Goal: Use online tool/utility: Utilize a website feature to perform a specific function

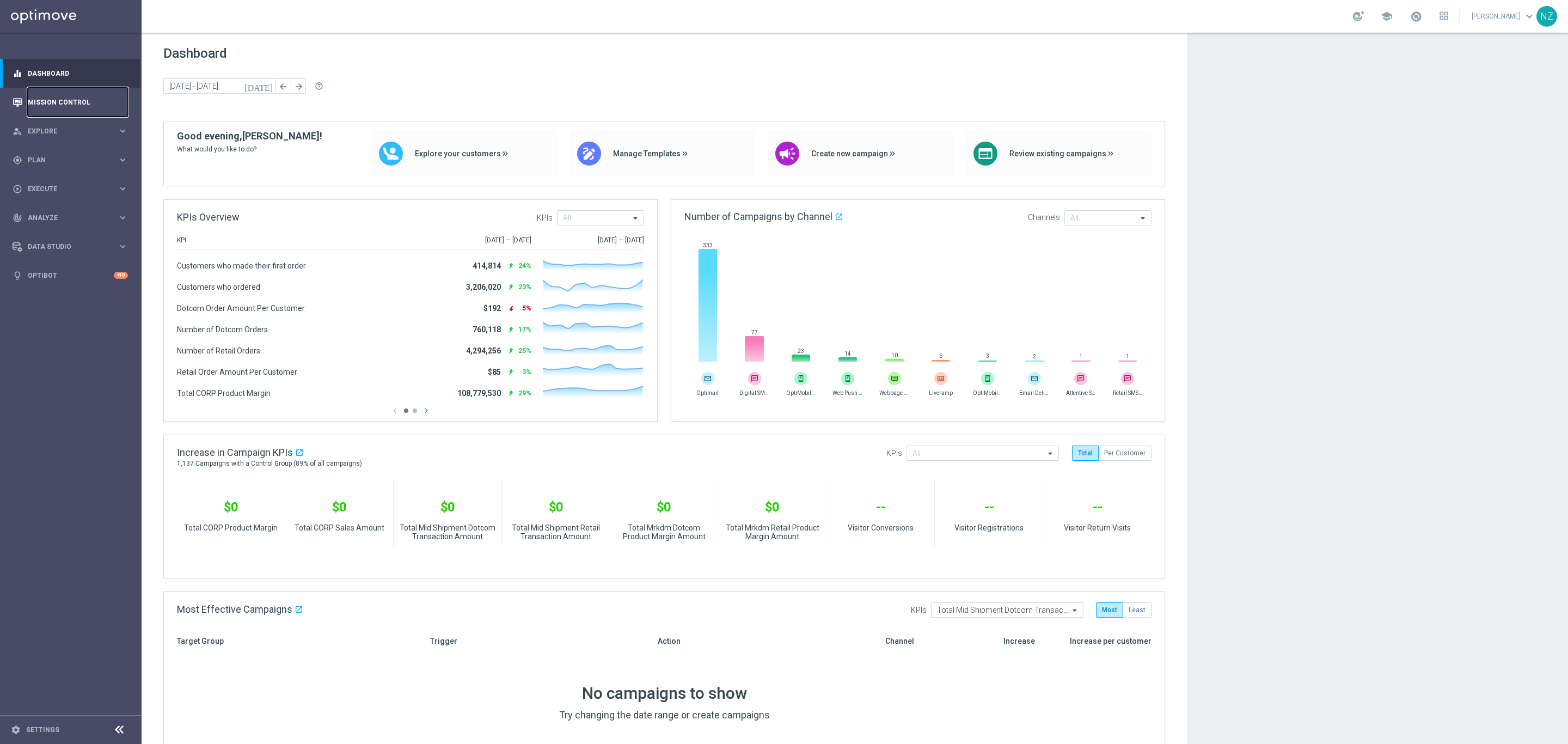
click at [63, 93] on link "Mission Control" at bounding box center [78, 102] width 100 height 29
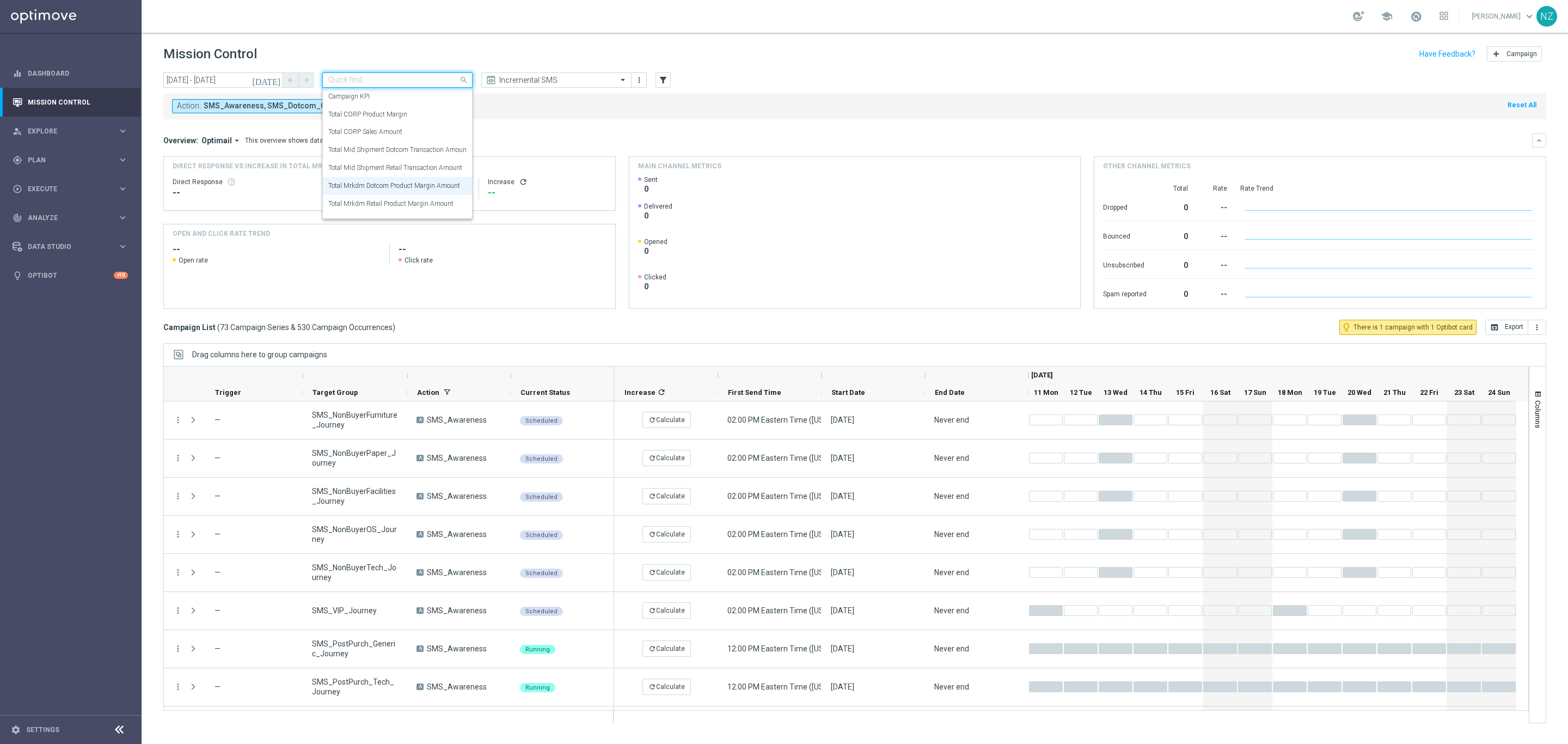
click at [459, 79] on span at bounding box center [465, 80] width 13 height 13
click at [421, 151] on label "Total Mid Shipment Dotcom Transaction Amount" at bounding box center [398, 150] width 141 height 9
click at [276, 77] on icon "[DATE]" at bounding box center [267, 80] width 29 height 10
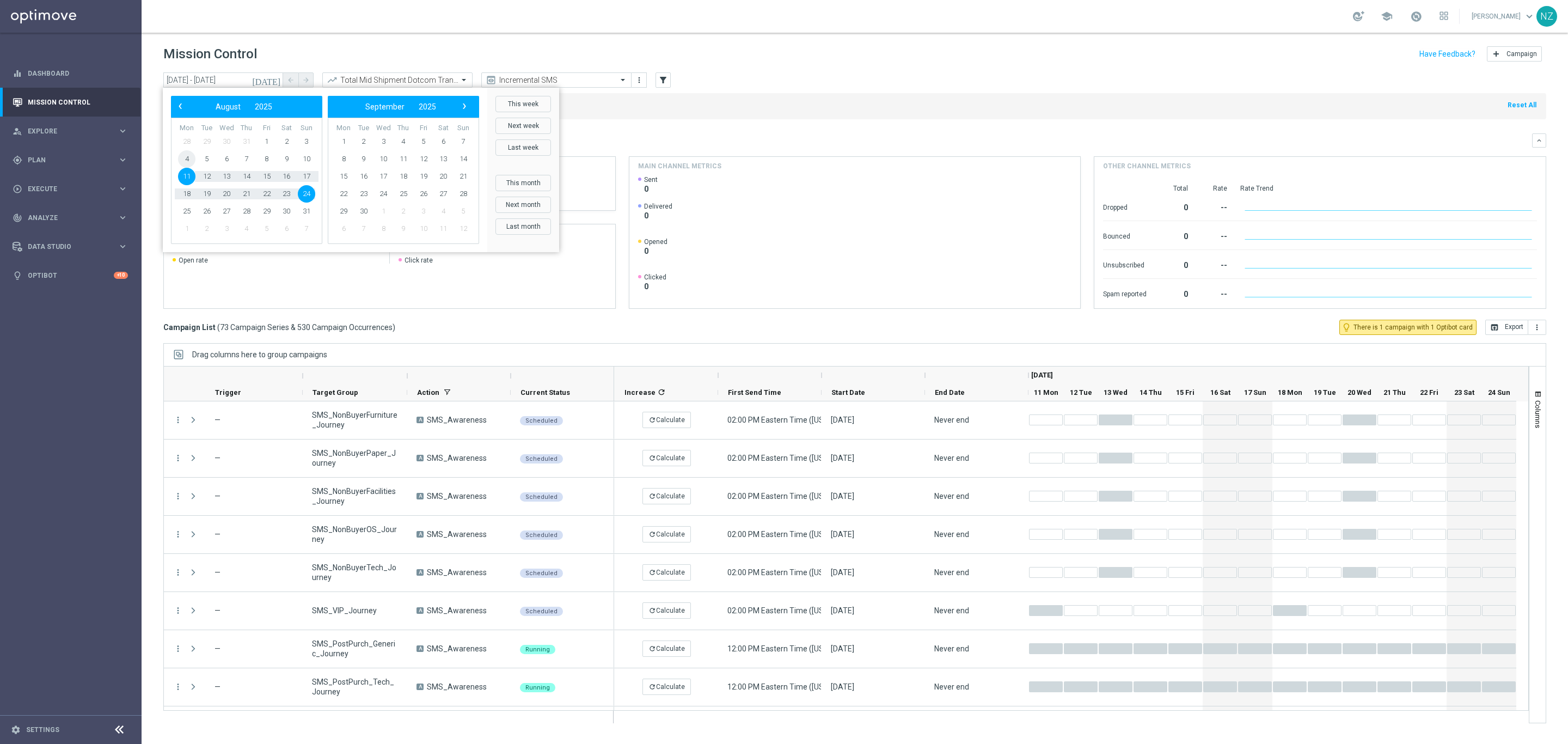
click at [188, 155] on span "4" at bounding box center [186, 159] width 18 height 18
click at [306, 166] on span "10" at bounding box center [306, 159] width 18 height 18
type input "[DATE] - [DATE]"
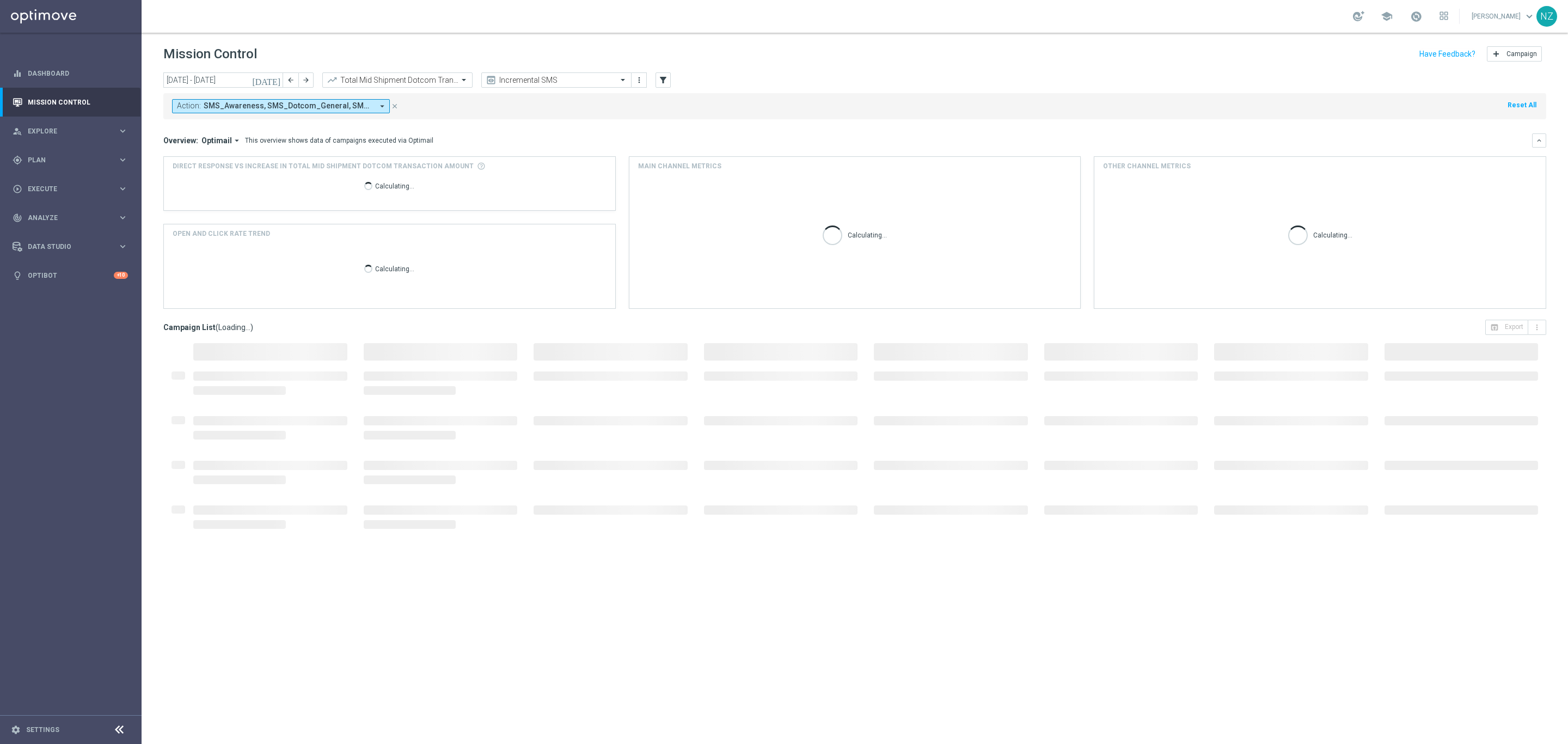
click at [673, 110] on div "Action: SMS_Awareness, SMS_Dotcom_General, SMS_Retail_General arrow_drop_down c…" at bounding box center [855, 106] width 1383 height 26
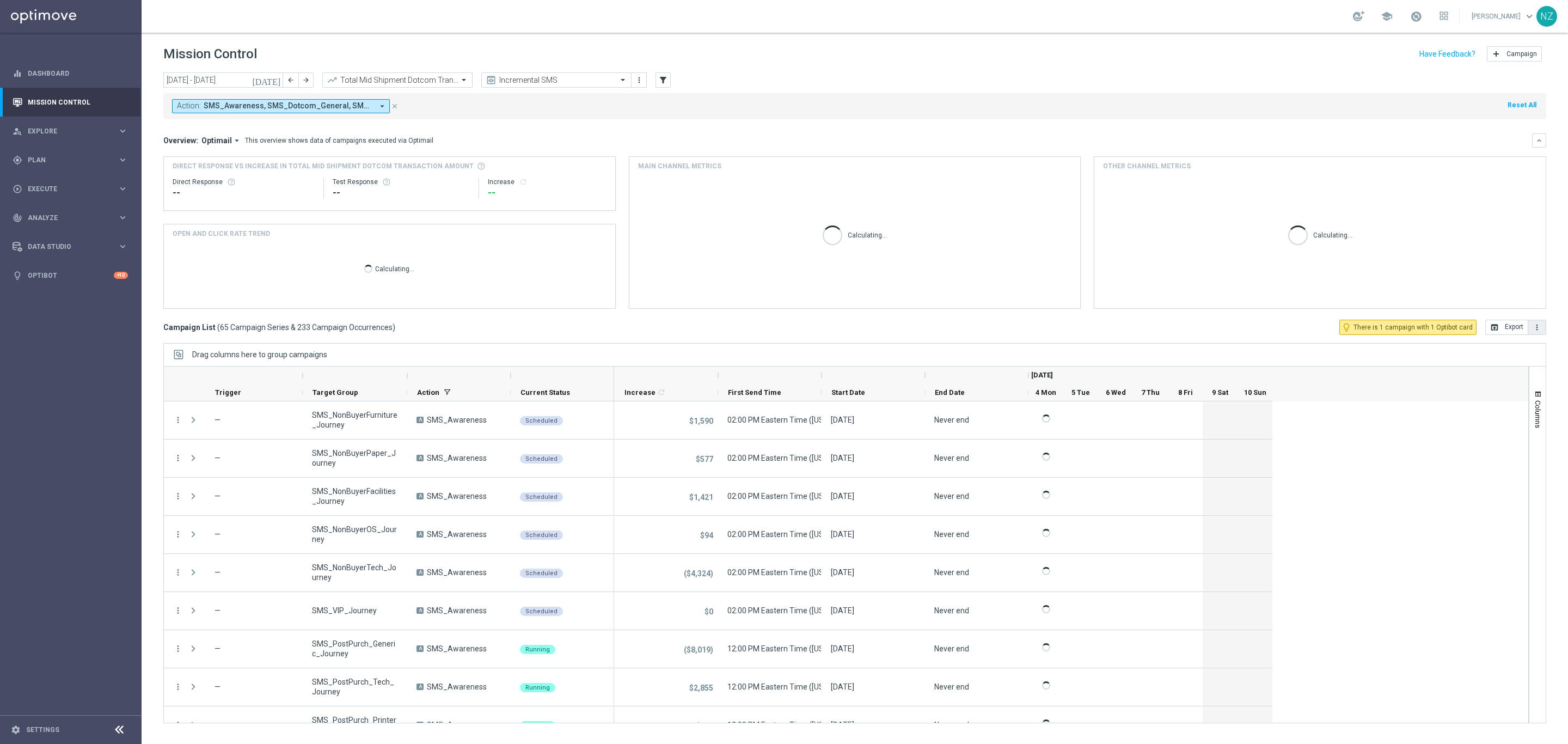
click at [1535, 327] on icon "more_vert" at bounding box center [1537, 327] width 9 height 9
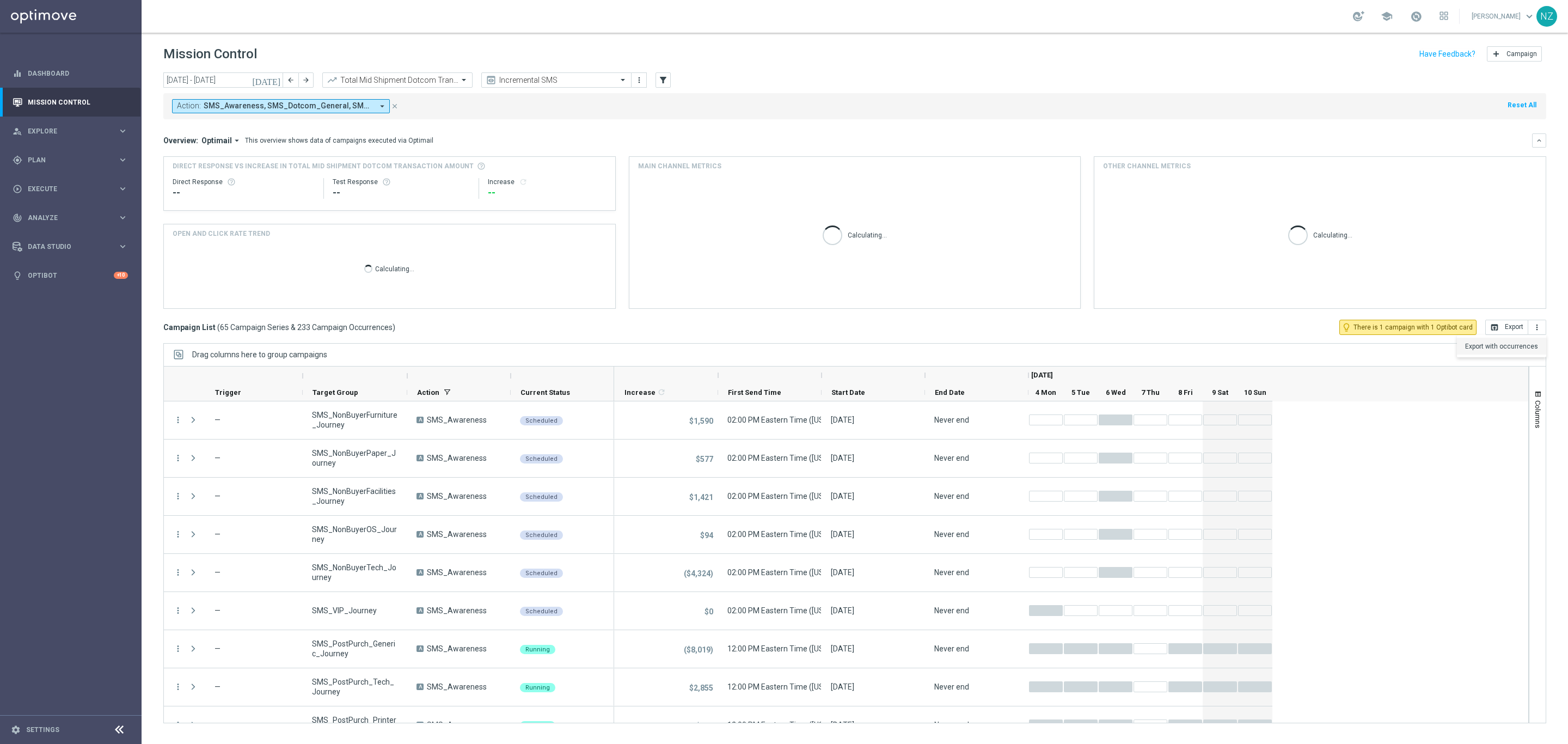
click at [1521, 349] on span "Export with occurrences" at bounding box center [1502, 346] width 73 height 8
click at [436, 79] on input "text" at bounding box center [386, 80] width 116 height 9
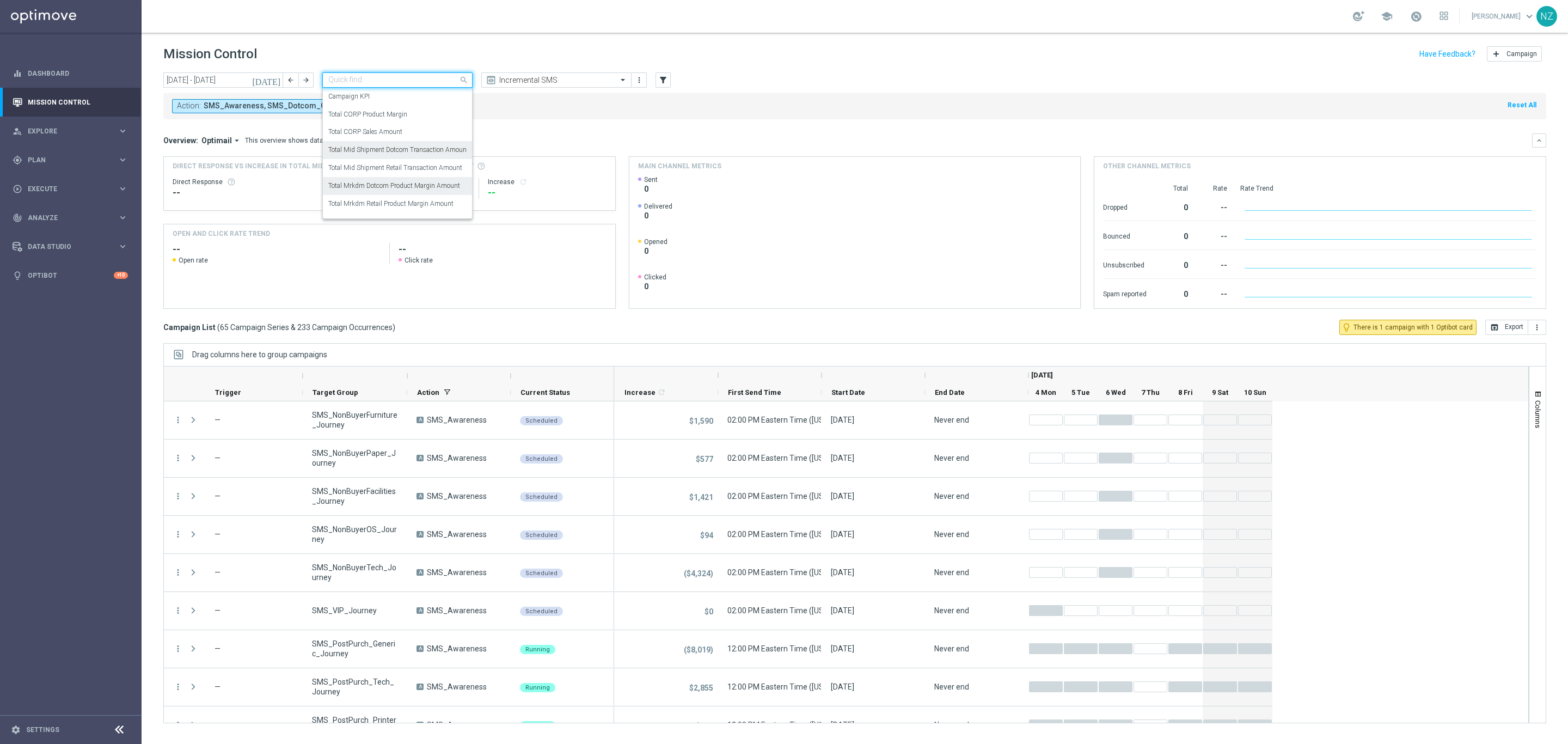
click at [430, 182] on label "Total Mrkdm Dotcom Product Margin Amount" at bounding box center [394, 186] width 131 height 9
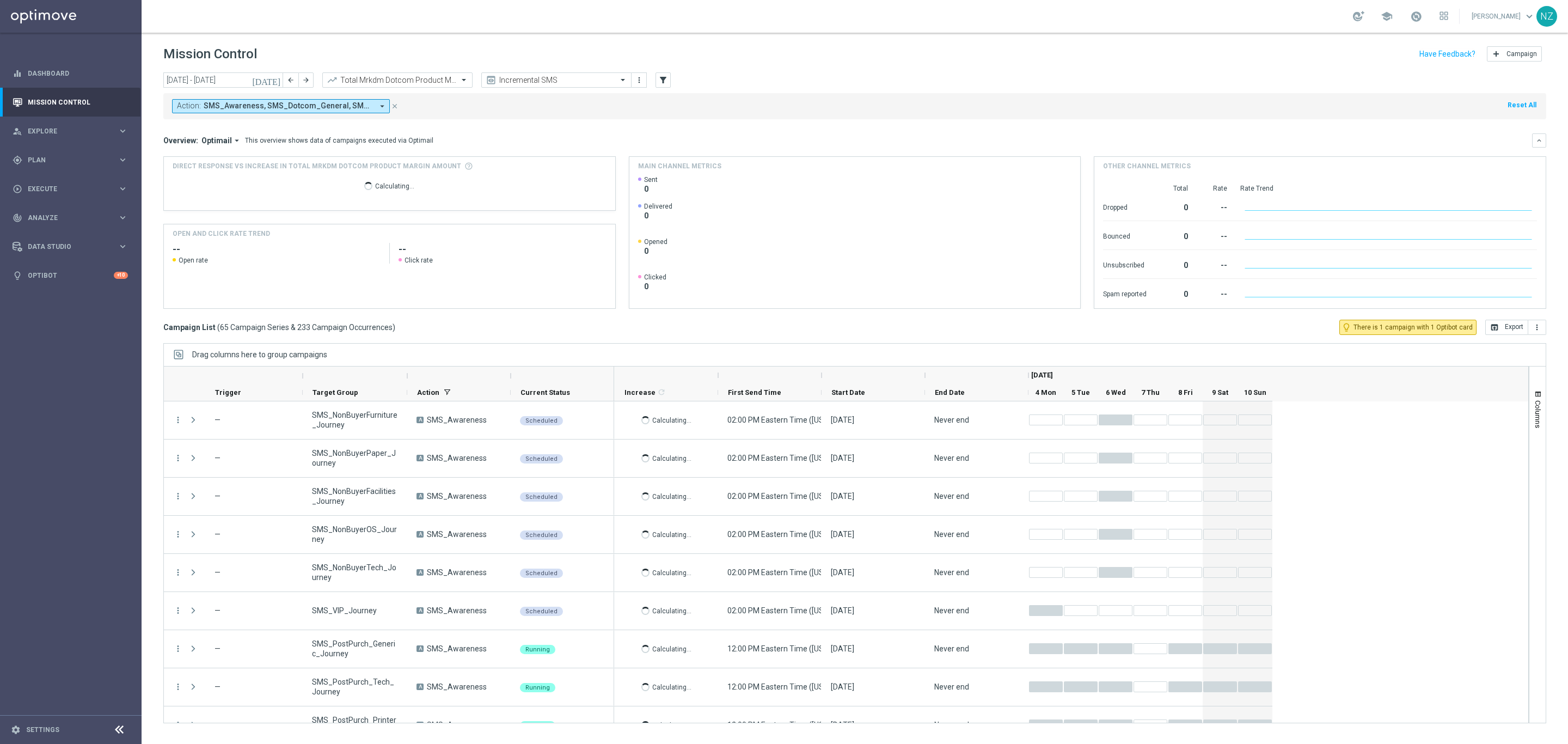
click at [842, 120] on mini-dashboard "Overview: Optimail arrow_drop_down This overview shows data of campaigns execut…" at bounding box center [855, 219] width 1383 height 200
click at [1535, 324] on icon "more_vert" at bounding box center [1537, 327] width 9 height 9
click at [1506, 350] on span "Export with occurrences" at bounding box center [1502, 346] width 73 height 8
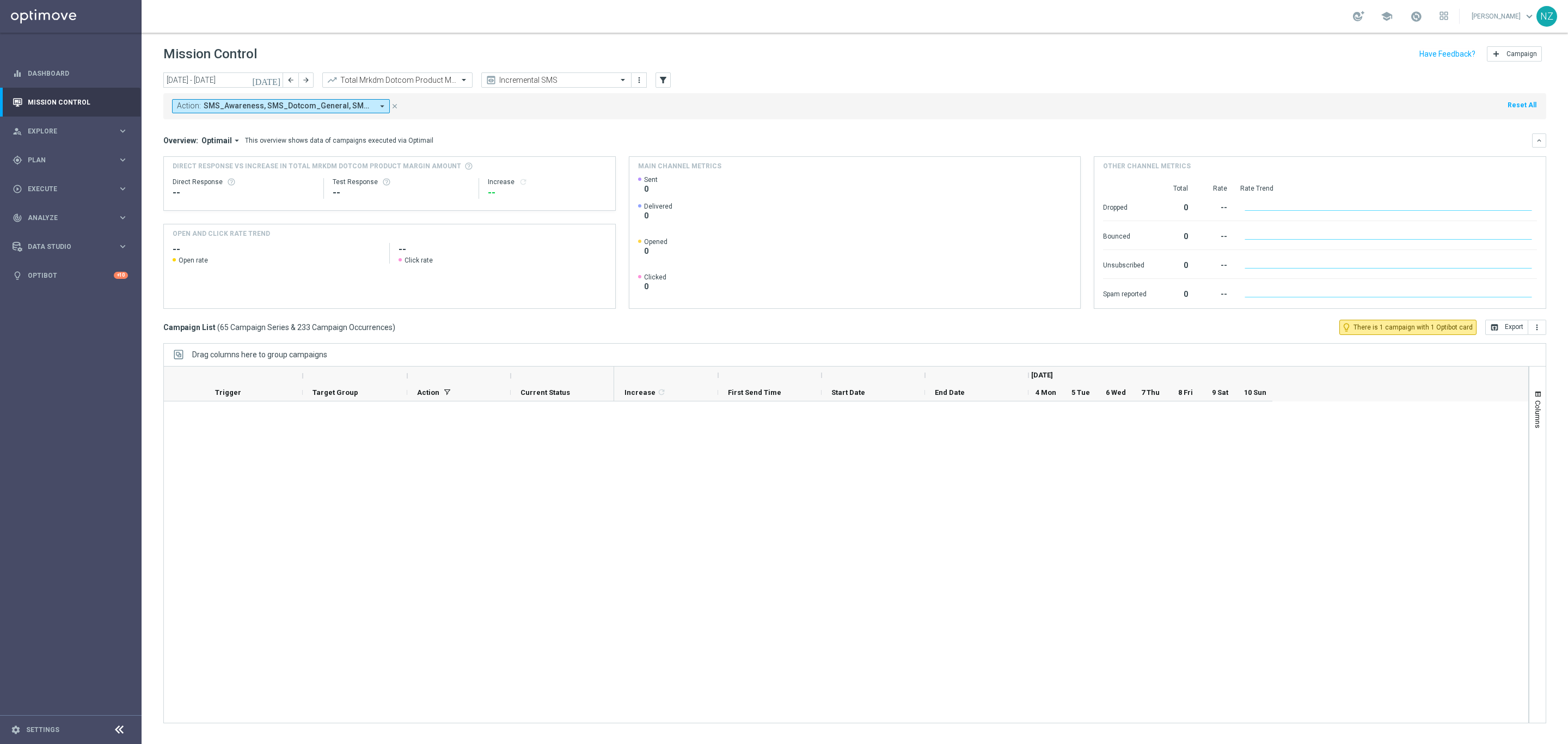
scroll to position [1470, 0]
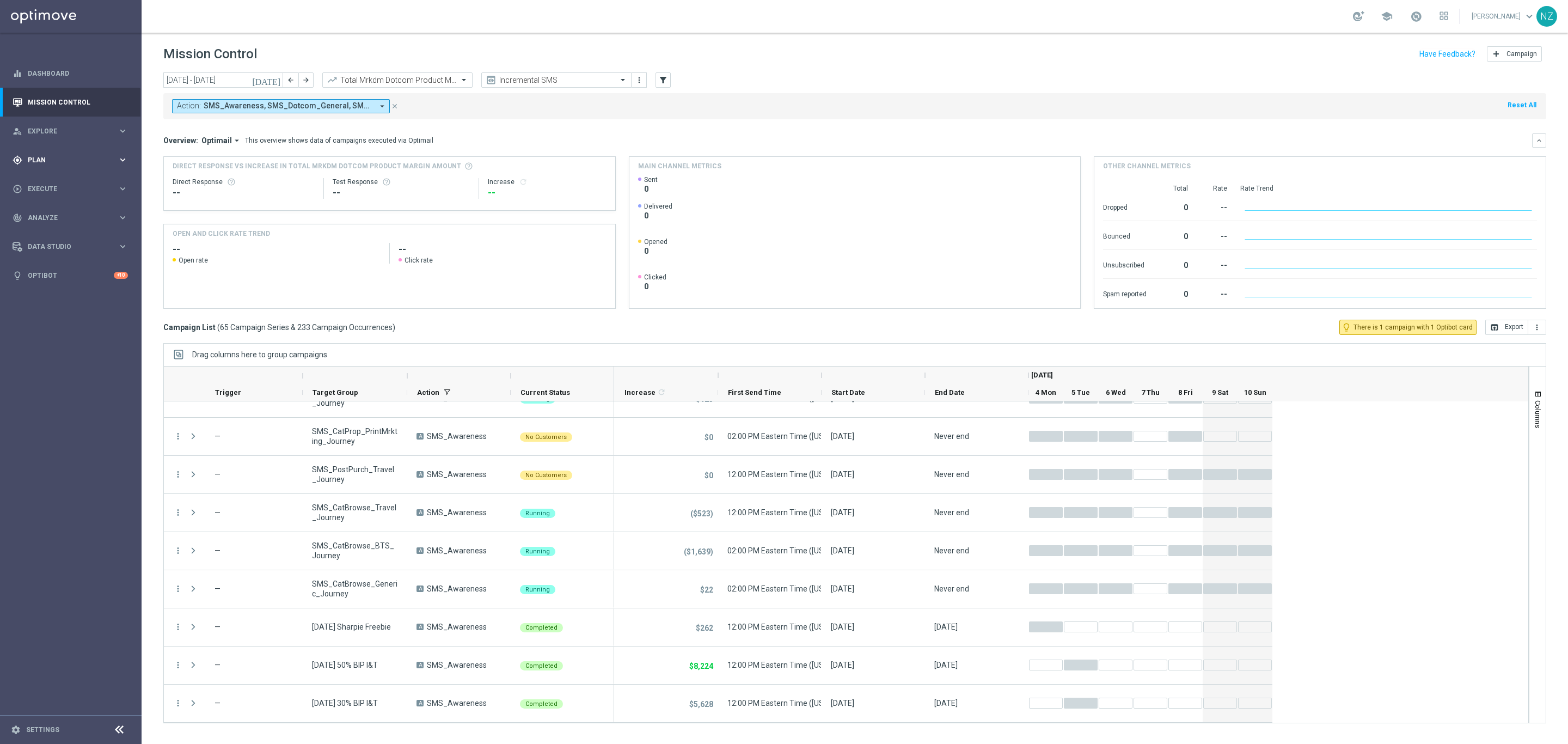
click at [64, 165] on div "gps_fixed Plan keyboard_arrow_right" at bounding box center [70, 160] width 141 height 29
click at [63, 213] on span "Templates" at bounding box center [68, 215] width 78 height 7
